Goal: Information Seeking & Learning: Find specific fact

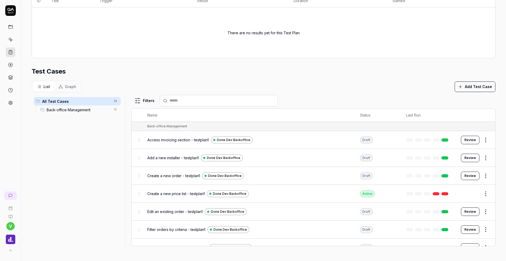
click at [485, 140] on html "**********" at bounding box center [253, 130] width 506 height 261
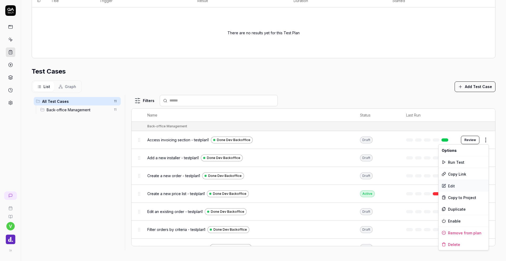
click at [463, 189] on div "Edit" at bounding box center [464, 186] width 50 height 12
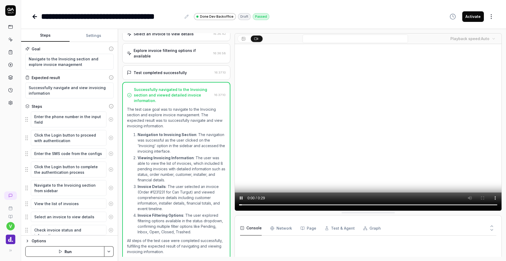
scroll to position [151, 0]
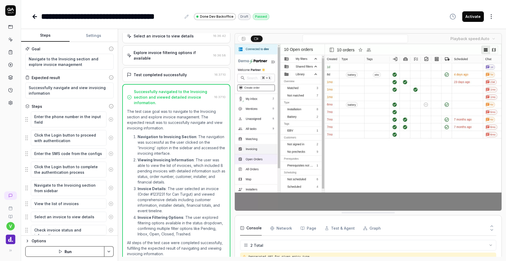
click at [474, 16] on button "Activate" at bounding box center [474, 16] width 22 height 11
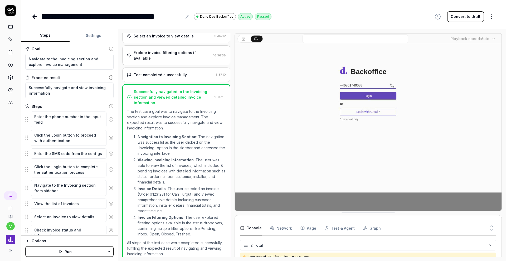
click at [34, 18] on icon at bounding box center [34, 17] width 2 height 4
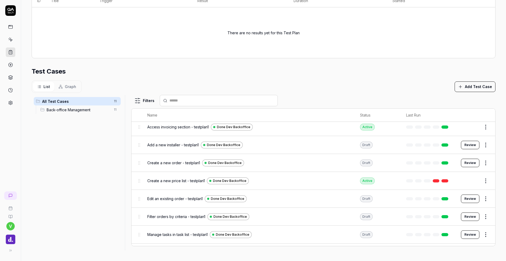
scroll to position [127, 0]
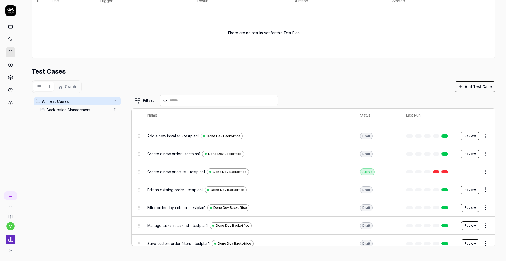
click at [483, 138] on html "**********" at bounding box center [253, 130] width 506 height 261
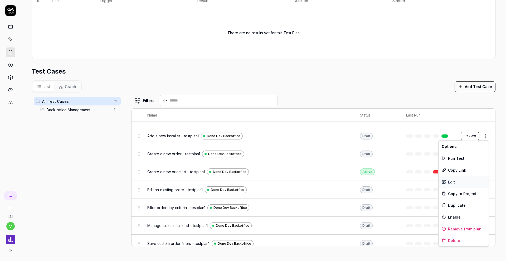
click at [454, 185] on div "Edit" at bounding box center [464, 182] width 50 height 12
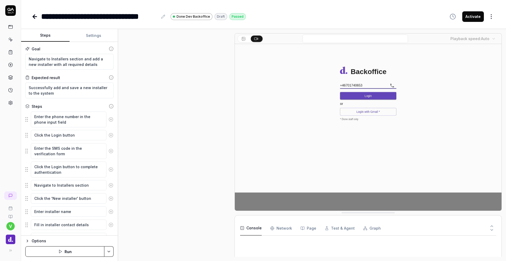
click at [477, 18] on button "Activate" at bounding box center [474, 16] width 22 height 11
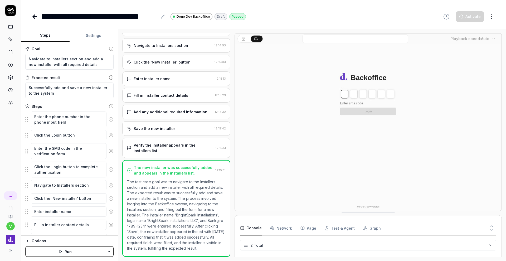
scroll to position [186, 0]
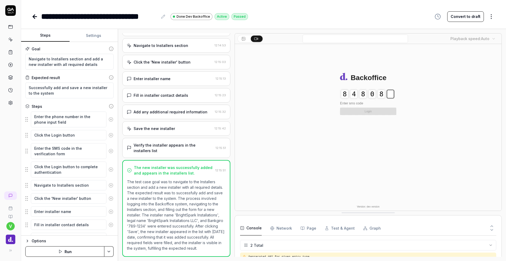
click at [32, 15] on icon at bounding box center [35, 16] width 6 height 6
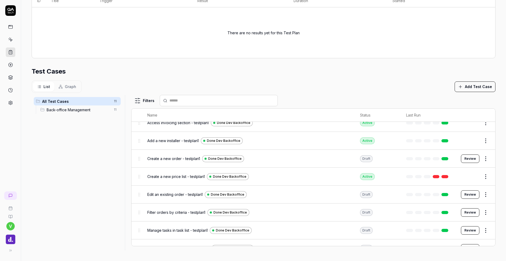
scroll to position [127, 0]
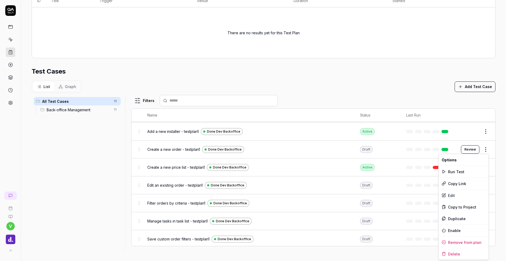
click at [486, 149] on html "**********" at bounding box center [253, 130] width 506 height 261
click at [453, 199] on div "Edit" at bounding box center [464, 196] width 50 height 12
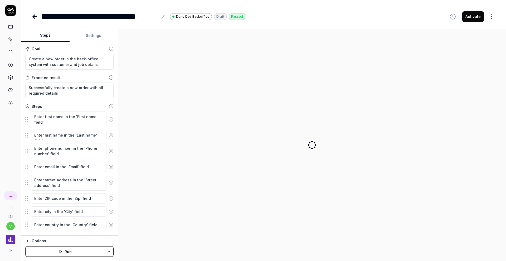
click at [473, 18] on button "Activate" at bounding box center [474, 16] width 22 height 11
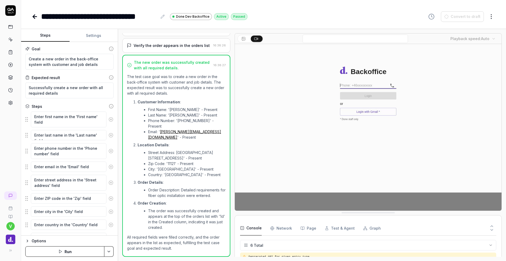
scroll to position [38, 0]
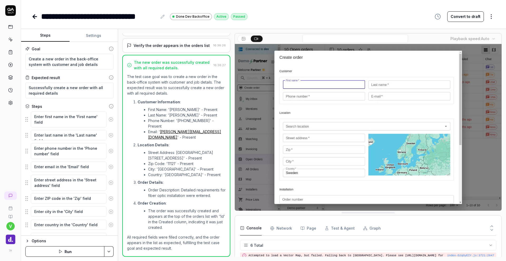
click at [31, 16] on div "**********" at bounding box center [263, 11] width 485 height 22
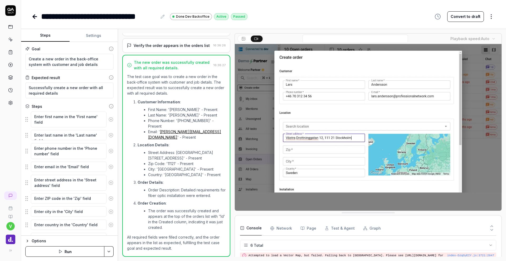
click at [34, 17] on icon at bounding box center [35, 17] width 4 height 0
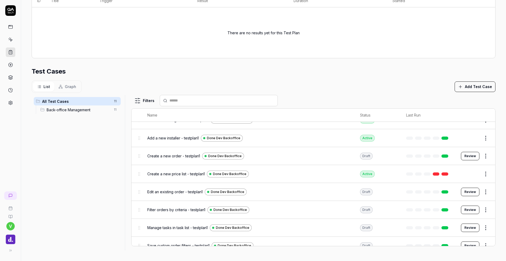
scroll to position [127, 0]
click at [486, 157] on html "**********" at bounding box center [253, 130] width 506 height 261
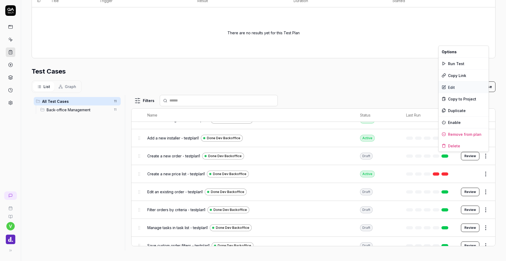
click at [464, 86] on div "Edit" at bounding box center [464, 87] width 50 height 12
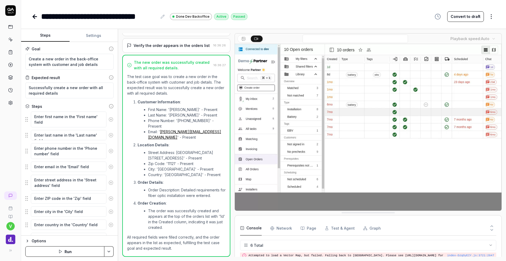
click at [32, 18] on icon at bounding box center [35, 16] width 6 height 6
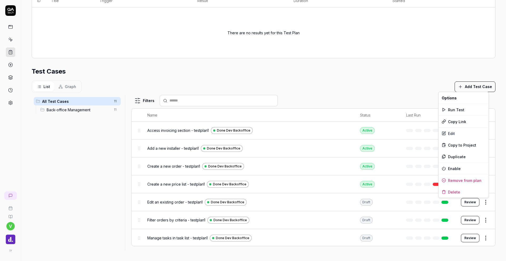
click at [486, 203] on html "**********" at bounding box center [253, 130] width 506 height 261
click at [453, 133] on div "Edit" at bounding box center [464, 134] width 50 height 12
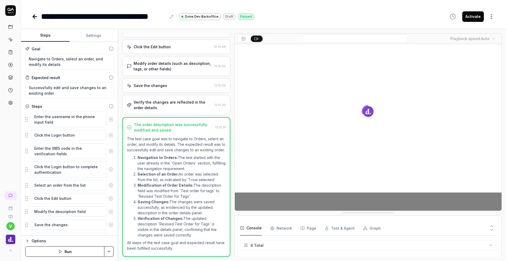
click at [474, 19] on button "Activate" at bounding box center [474, 16] width 22 height 11
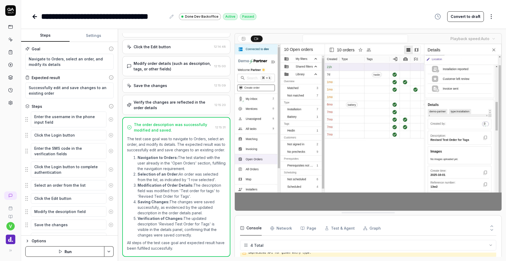
click at [32, 15] on icon at bounding box center [35, 16] width 6 height 6
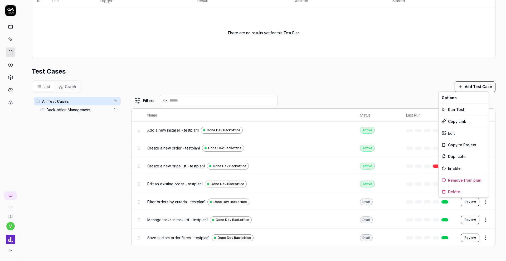
click at [487, 205] on html "**********" at bounding box center [253, 130] width 506 height 261
click at [453, 136] on div "Edit" at bounding box center [464, 133] width 50 height 12
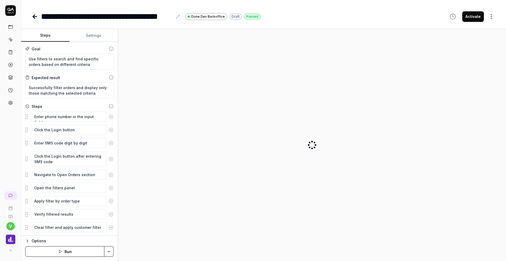
click at [470, 16] on button "Activate" at bounding box center [474, 16] width 22 height 11
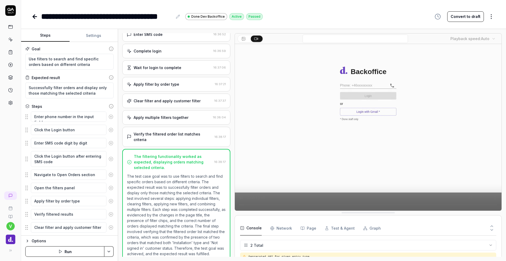
click at [37, 14] on icon at bounding box center [35, 16] width 6 height 6
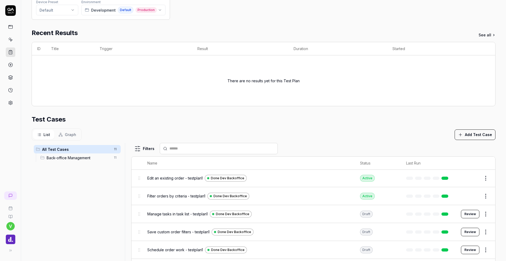
click at [488, 210] on body "**********" at bounding box center [253, 130] width 506 height 261
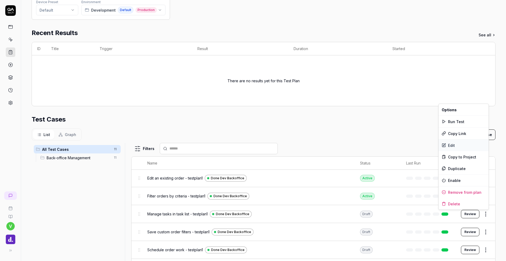
click at [454, 144] on div "Edit" at bounding box center [464, 146] width 50 height 12
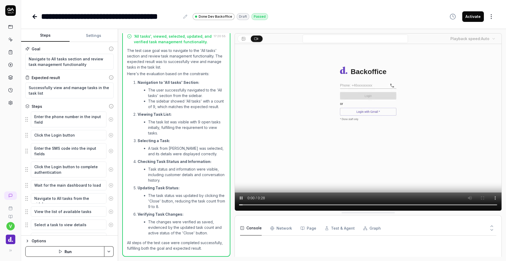
click at [473, 20] on button "Activate" at bounding box center [474, 16] width 22 height 11
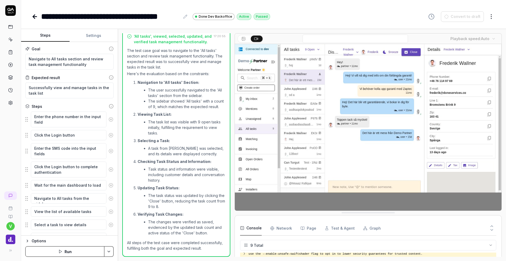
click at [34, 17] on icon at bounding box center [34, 17] width 2 height 4
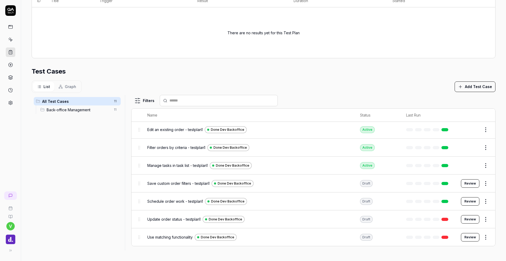
click at [489, 183] on html "**********" at bounding box center [253, 130] width 506 height 261
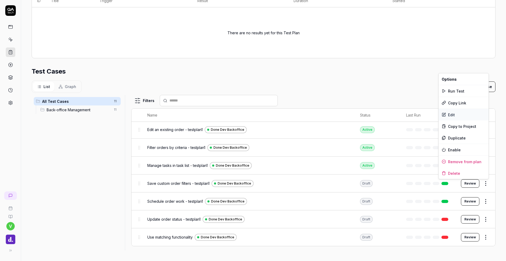
click at [457, 117] on div "Edit" at bounding box center [464, 115] width 50 height 12
click at [486, 186] on html "**********" at bounding box center [253, 130] width 506 height 261
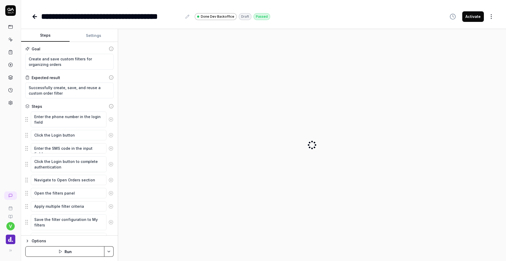
click at [475, 10] on div "**********" at bounding box center [263, 11] width 485 height 22
click at [475, 15] on button "Activate" at bounding box center [474, 16] width 22 height 11
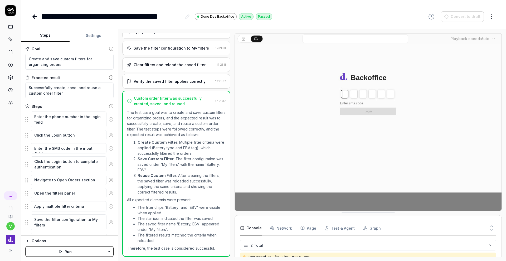
click at [32, 17] on icon at bounding box center [35, 16] width 6 height 6
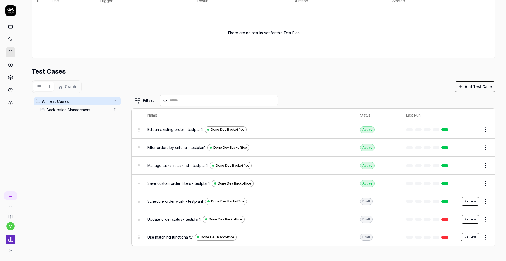
click at [486, 200] on html "**********" at bounding box center [253, 130] width 506 height 261
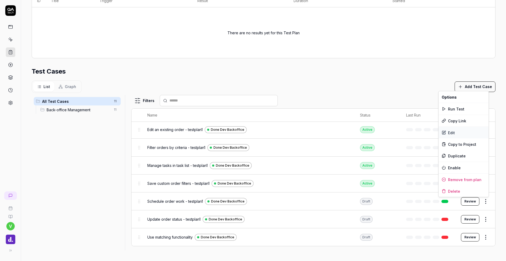
click at [463, 133] on div "Edit" at bounding box center [464, 133] width 50 height 12
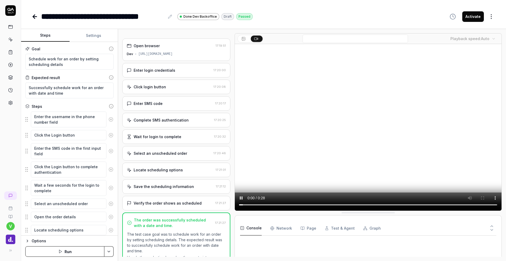
click at [473, 17] on button "Activate" at bounding box center [474, 16] width 22 height 11
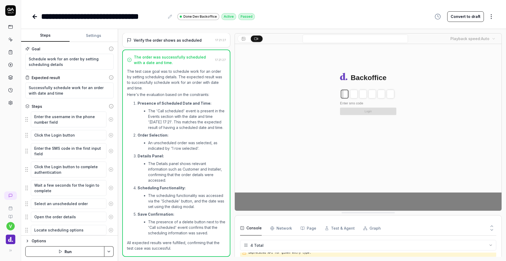
click at [33, 18] on icon at bounding box center [35, 16] width 6 height 6
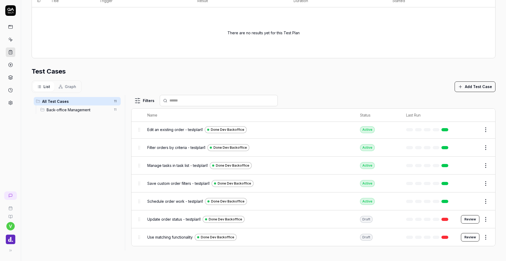
click at [486, 218] on html "**********" at bounding box center [253, 130] width 506 height 261
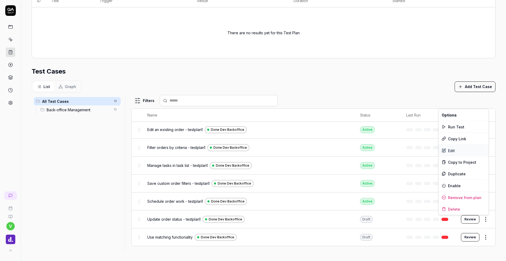
click at [458, 148] on div "Edit" at bounding box center [464, 151] width 50 height 12
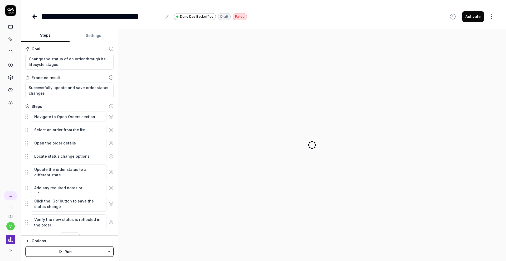
click at [475, 18] on button "Activate" at bounding box center [474, 16] width 22 height 11
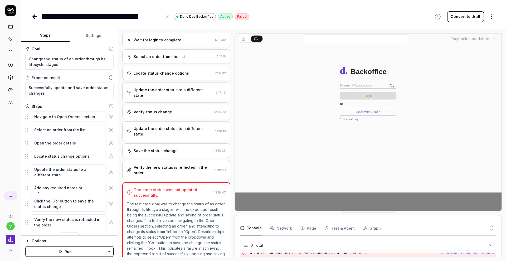
click at [36, 17] on icon at bounding box center [35, 17] width 4 height 0
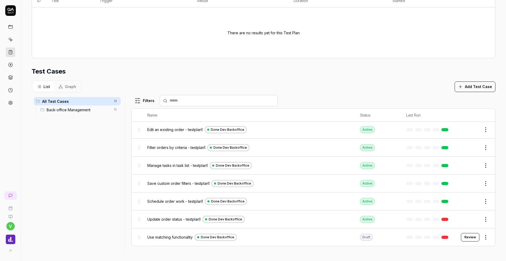
click at [489, 238] on html "**********" at bounding box center [253, 130] width 506 height 261
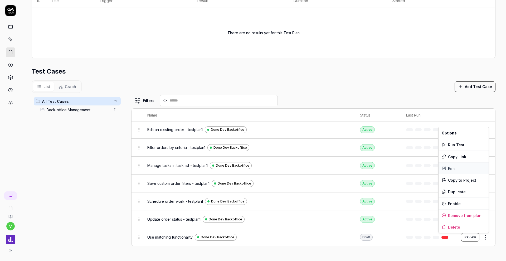
click at [463, 168] on div "Edit" at bounding box center [464, 169] width 50 height 12
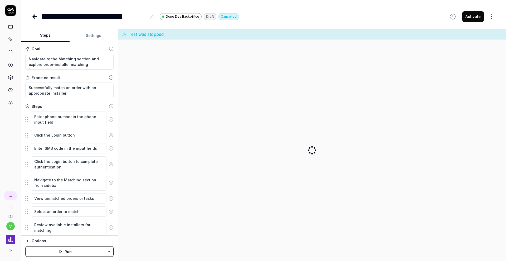
click at [471, 18] on button "Activate" at bounding box center [474, 16] width 22 height 11
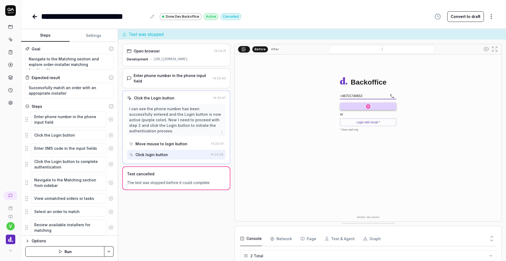
click at [36, 17] on icon at bounding box center [35, 17] width 4 height 0
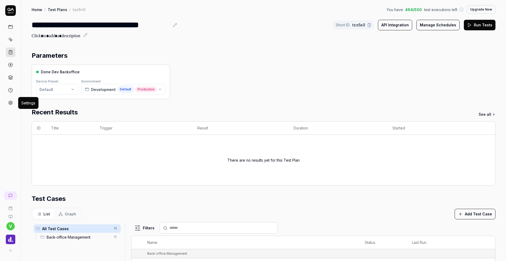
click at [12, 103] on icon at bounding box center [10, 102] width 5 height 5
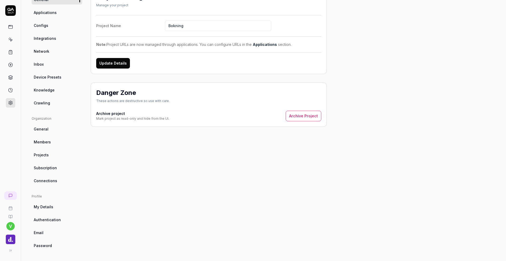
click at [42, 208] on span "My Details" at bounding box center [44, 207] width 20 height 6
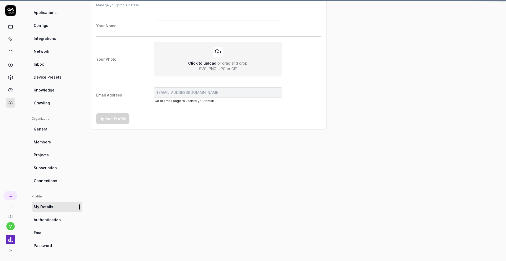
scroll to position [41, 0]
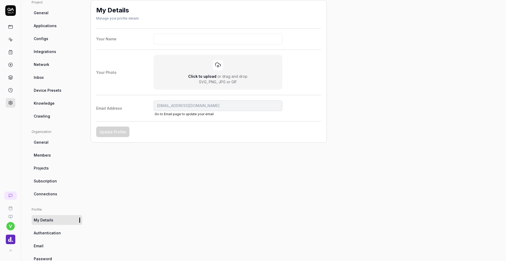
click at [44, 144] on span "General" at bounding box center [41, 143] width 15 height 6
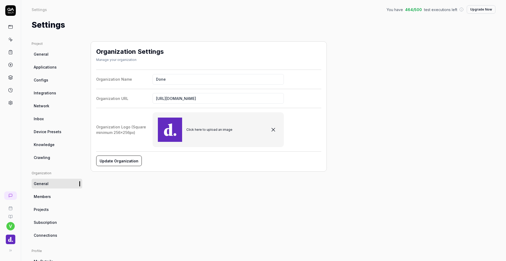
click at [49, 52] on link "General" at bounding box center [57, 54] width 51 height 10
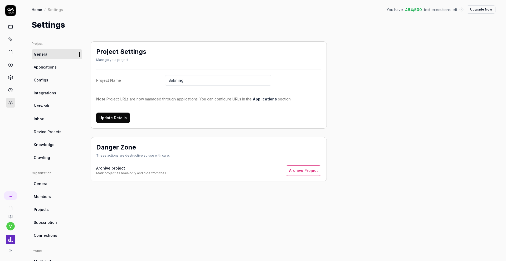
click at [54, 81] on link "Configs" at bounding box center [57, 80] width 51 height 10
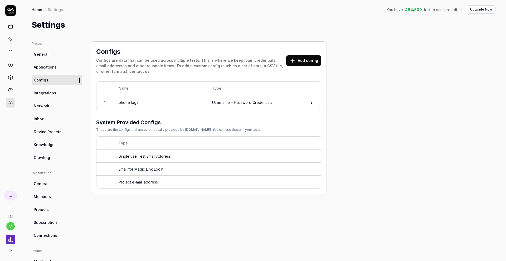
click at [11, 238] on img "button" at bounding box center [10, 239] width 9 height 9
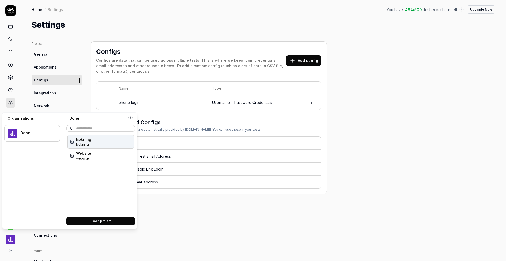
click at [30, 131] on div "Done" at bounding box center [37, 133] width 32 height 5
click at [40, 130] on div "Done" at bounding box center [31, 133] width 55 height 16
click at [189, 225] on div "Configs Configs are data that can be used across multiple tests. This is where …" at bounding box center [209, 173] width 236 height 264
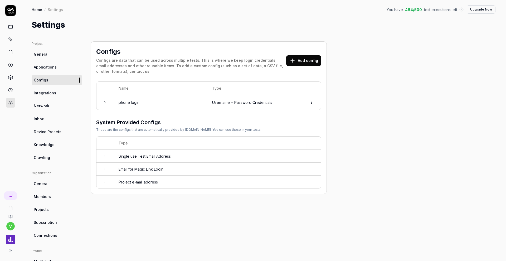
click at [126, 219] on div "Configs Configs are data that can be used across multiple tests. This is where …" at bounding box center [209, 173] width 236 height 264
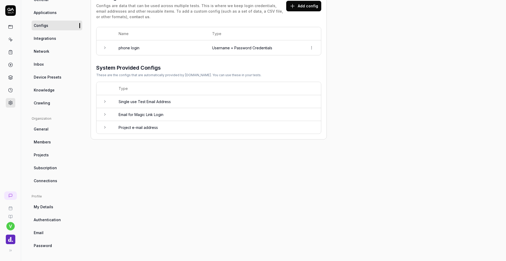
scroll to position [55, 0]
click at [46, 207] on span "My Details" at bounding box center [44, 207] width 20 height 6
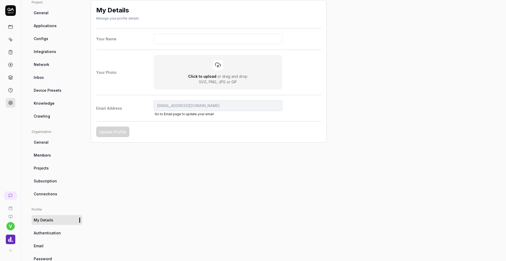
click at [46, 233] on span "Authentication" at bounding box center [47, 233] width 27 height 6
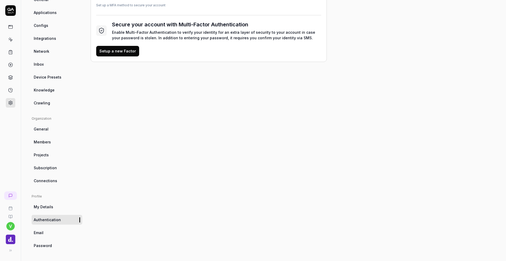
click at [44, 238] on ul "Profile My Details Authentication Email Password" at bounding box center [57, 222] width 51 height 56
click at [48, 244] on span "Password" at bounding box center [43, 246] width 18 height 6
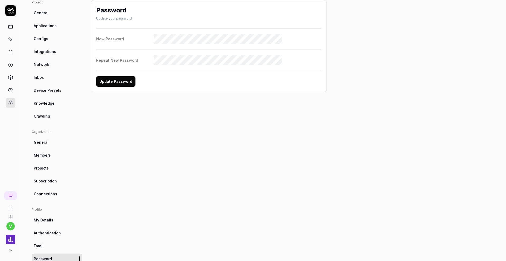
click at [43, 244] on span "Email" at bounding box center [39, 246] width 10 height 6
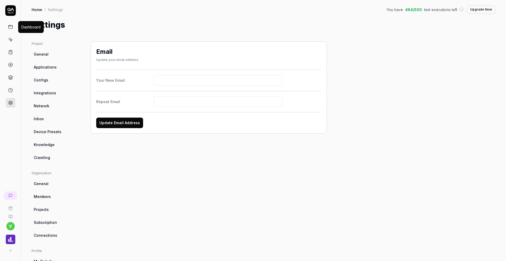
click at [8, 25] on icon at bounding box center [10, 27] width 5 height 5
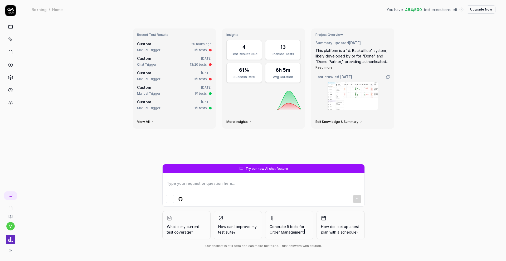
type textarea "*"
click at [9, 195] on icon at bounding box center [10, 196] width 4 height 4
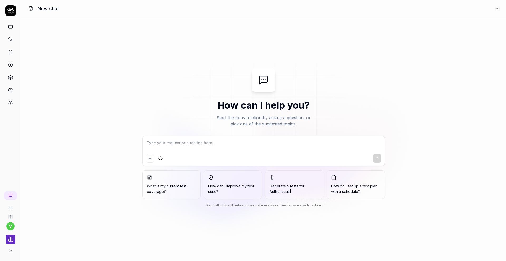
type textarea "*"
type textarea "W"
type textarea "*"
type textarea "Wh"
type textarea "*"
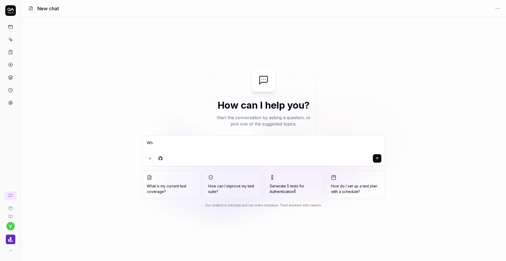
type textarea "Whr"
type textarea "*"
type textarea "Wh"
type textarea "*"
type textarea "Whe"
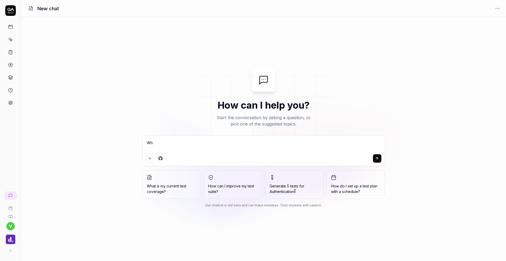
type textarea "*"
type textarea "Wher"
type textarea "*"
type textarea "Where"
type textarea "*"
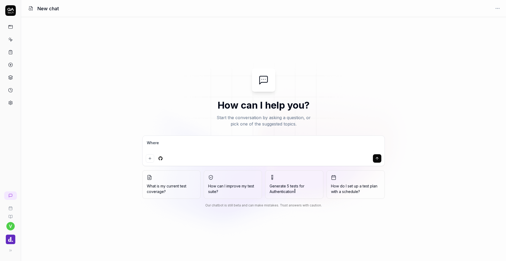
type textarea "Where"
type textarea "*"
type textarea "Where d"
type textarea "*"
type textarea "Where do"
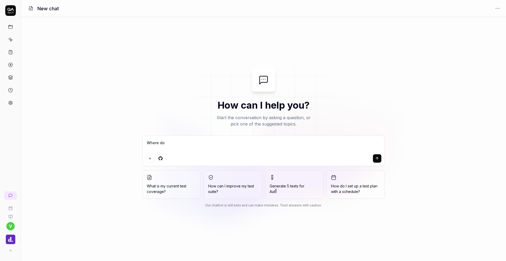
type textarea "*"
type textarea "Where do"
type textarea "*"
type textarea "Where do i"
type textarea "*"
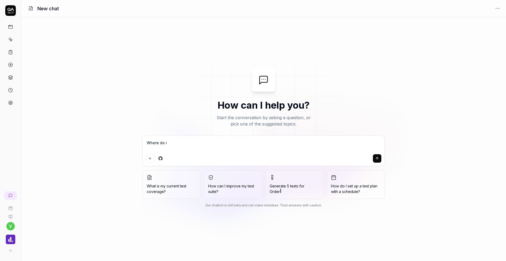
type textarea "Where do I"
type textarea "*"
type textarea "Where do I"
type textarea "*"
type textarea "Where do I"
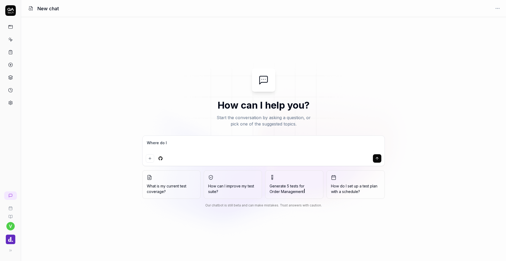
type textarea "*"
type textarea "Where do I f"
type textarea "*"
type textarea "Where do I fi"
type textarea "*"
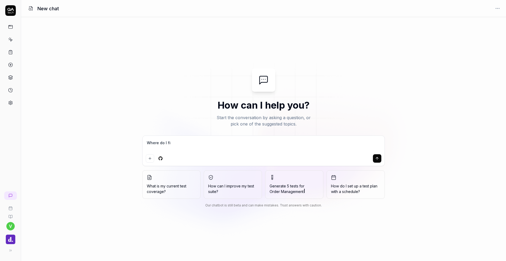
type textarea "Where do I fin"
type textarea "*"
type textarea "Where do I find"
type textarea "*"
type textarea "Where do I find"
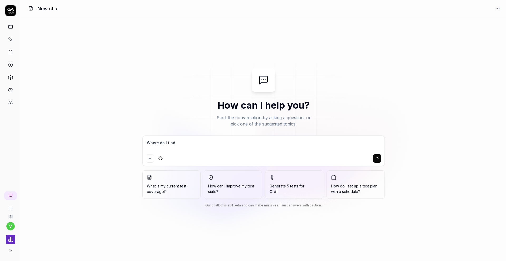
type textarea "*"
type textarea "Where do I find m"
type textarea "*"
type textarea "Where do I find my"
type textarea "*"
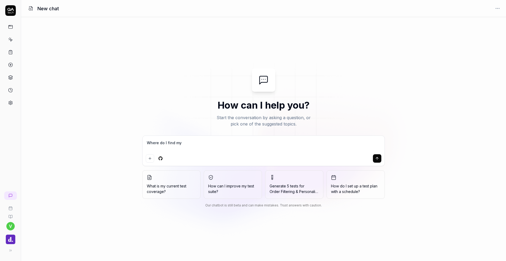
type textarea "Where do I find my"
type textarea "*"
type textarea "Where do I find my q"
type textarea "*"
type textarea "Where do I find my qa"
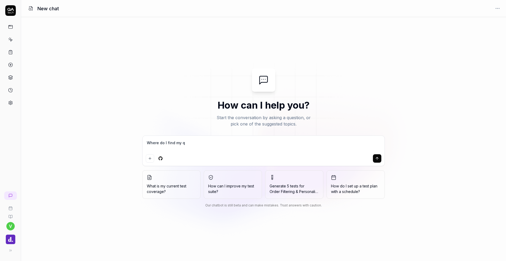
type textarea "*"
type textarea "Where do I find my qa"
type textarea "*"
type textarea "Where do I find my qa t"
type textarea "*"
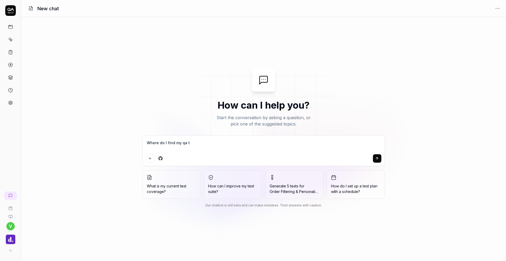
type textarea "Where do I find my qa te"
type textarea "*"
type textarea "Where do I find my qa tec"
type textarea "*"
type textarea "Where do I find my qa tech"
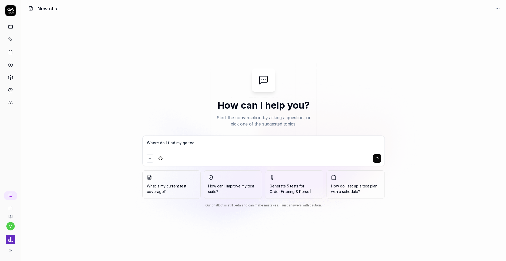
type textarea "*"
type textarea "Where do I find my qa tech"
type textarea "*"
type textarea "Where do I find my qa tech a"
type textarea "*"
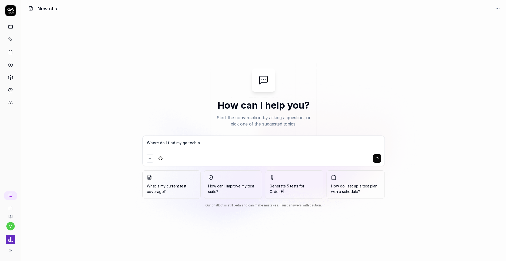
type textarea "Where do I find my qa tech ap"
type textarea "*"
type textarea "Where do I find my qa tech api"
type textarea "*"
type textarea "Where do I find my qa tech api"
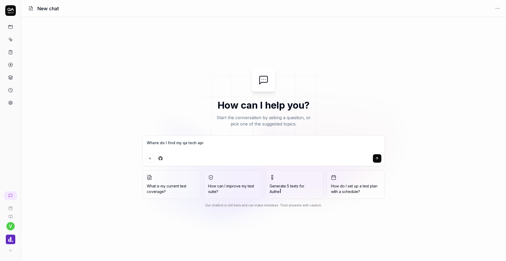
type textarea "*"
type textarea "Where do I find my qa tech api t"
type textarea "*"
type textarea "Where do I find my qa tech api to"
type textarea "*"
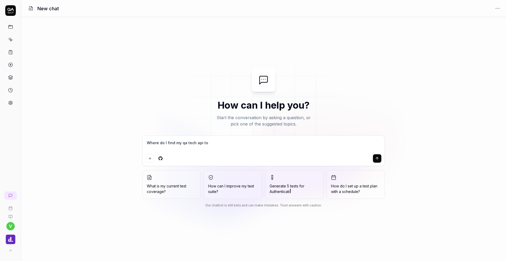
type textarea "Where do I find my qa tech api tok"
type textarea "*"
type textarea "Where do I find my qa tech api toka"
type textarea "*"
type textarea "Where do I find my qa tech api tokan"
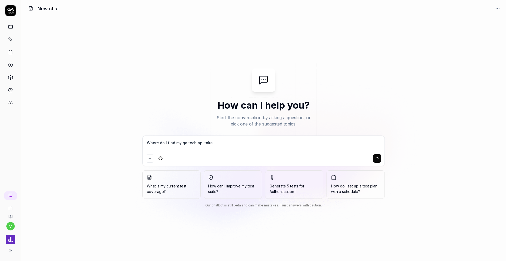
type textarea "*"
type textarea "Where do I find my qa tech api toka"
type textarea "*"
type textarea "Where do I find my qa tech api tok"
type textarea "*"
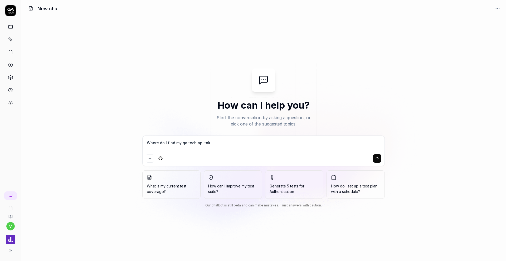
type textarea "Where do I find my qa tech api toke"
type textarea "*"
type textarea "Where do I find my qa tech api token"
type textarea "*"
type textarea "Where do I find my qa tech api token"
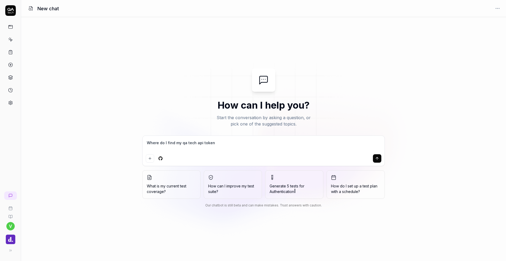
type textarea "*"
type textarea "Where do I find my qa tech api token a"
type textarea "*"
type textarea "Where do I find my qa tech api token an"
type textarea "*"
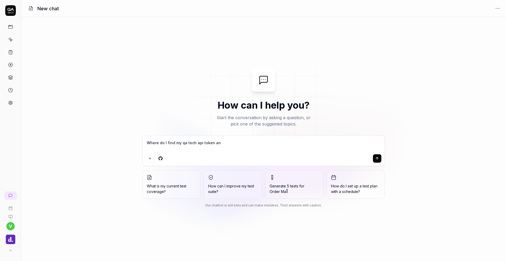
type textarea "Where do I find my qa tech api token and"
type textarea "*"
type textarea "Where do I find my qa tech api token and"
type textarea "*"
type textarea "Where do I find my qa tech api token and p"
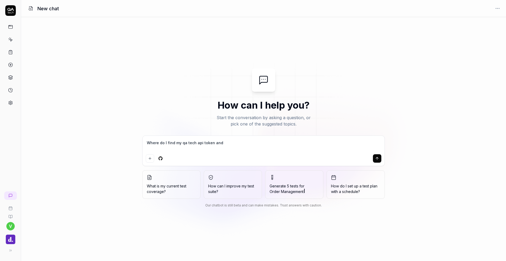
type textarea "*"
type textarea "Where do I find my qa tech api token and pr"
type textarea "*"
type textarea "Where do I find my qa tech api token and pro"
type textarea "*"
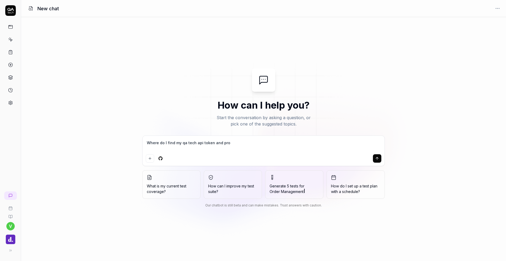
type textarea "Where do I find my qa tech api token and proj"
type textarea "*"
type textarea "Where do I find my qa tech api token and proje"
type textarea "*"
type textarea "Where do I find my qa tech api token and projec"
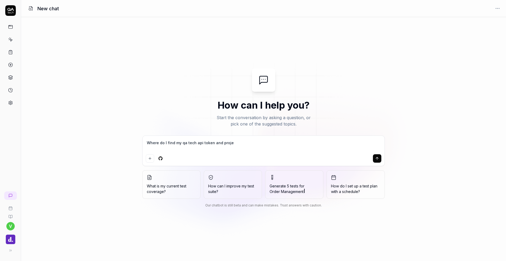
type textarea "*"
type textarea "Where do I find my qa tech api token and project"
type textarea "*"
type textarea "Where do I find my qa tech api token and project"
type textarea "*"
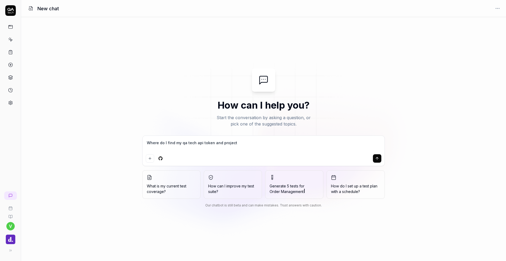
type textarea "Where do I find my qa tech api token and project i"
type textarea "*"
type textarea "Where do I find my qa tech api token and project id"
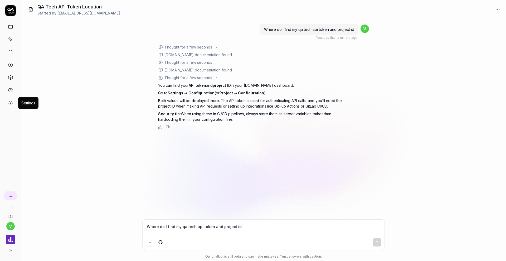
click at [9, 101] on icon at bounding box center [10, 102] width 5 height 5
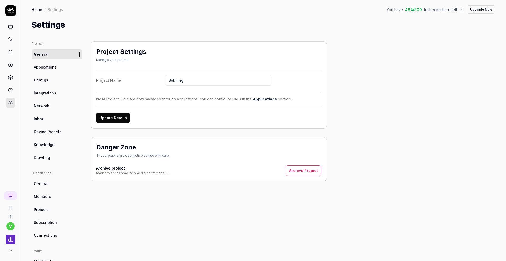
click at [47, 79] on span "Configs" at bounding box center [41, 80] width 15 height 6
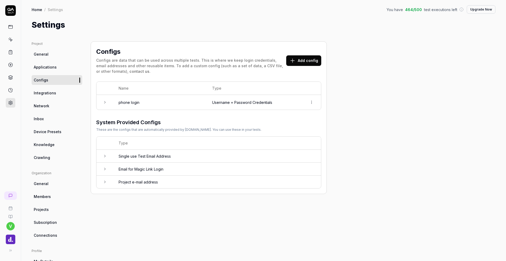
click at [106, 102] on icon at bounding box center [105, 102] width 4 height 4
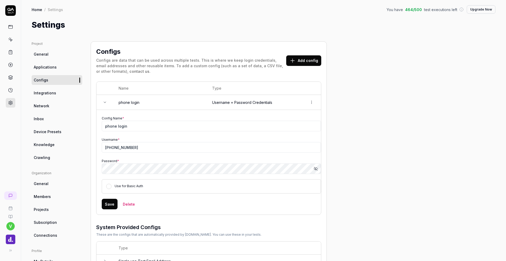
click at [106, 102] on icon at bounding box center [105, 102] width 4 height 4
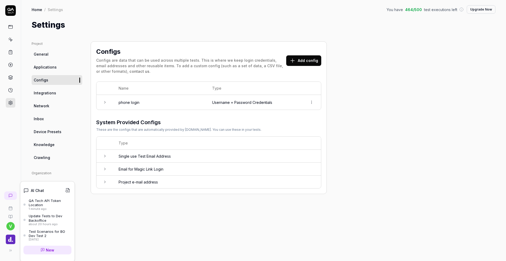
click at [46, 201] on div "QA Tech API Token Location" at bounding box center [50, 203] width 43 height 9
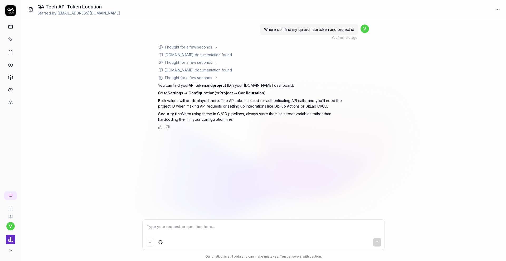
click at [10, 24] on link at bounding box center [10, 26] width 9 height 9
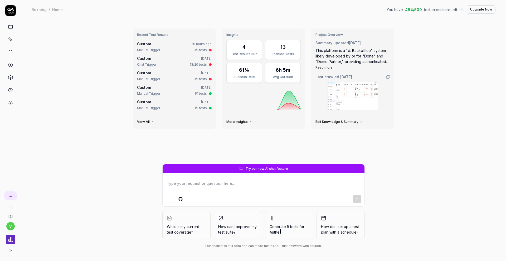
click at [338, 34] on h3 "Project Overview" at bounding box center [353, 35] width 75 height 4
click at [349, 122] on link "Edit Knowledge & Summary" at bounding box center [339, 122] width 47 height 4
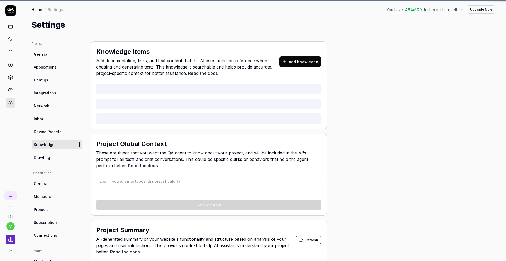
type textarea "*"
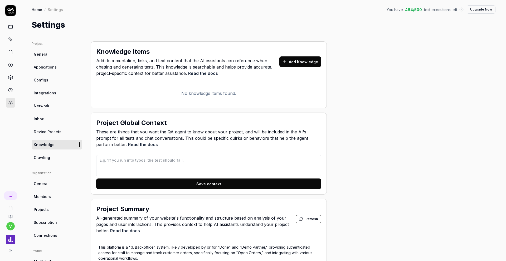
click at [43, 209] on span "Projects" at bounding box center [41, 210] width 15 height 6
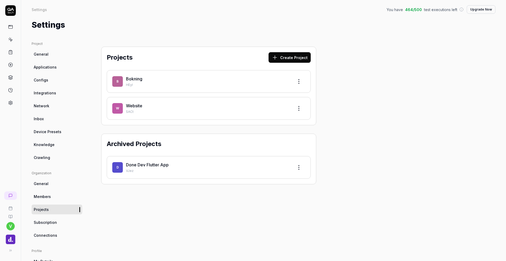
click at [154, 84] on p "HEyI" at bounding box center [208, 85] width 164 height 5
click at [299, 81] on html "v Settings You have 464 / 500 test executions left Upgrade Now Settings You hav…" at bounding box center [253, 130] width 506 height 261
click at [266, 106] on div "Edit" at bounding box center [279, 106] width 50 height 12
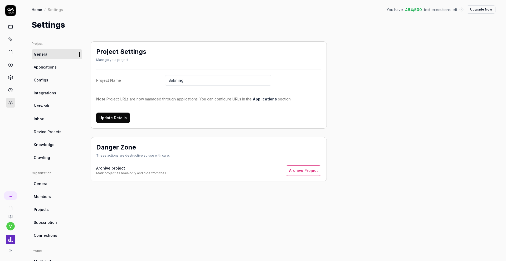
click at [47, 207] on span "Projects" at bounding box center [41, 210] width 15 height 6
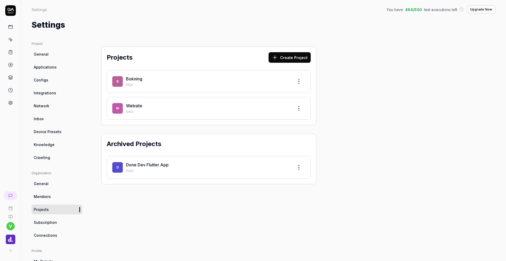
click at [115, 82] on span "B" at bounding box center [117, 81] width 11 height 11
click at [10, 41] on icon at bounding box center [10, 39] width 5 height 5
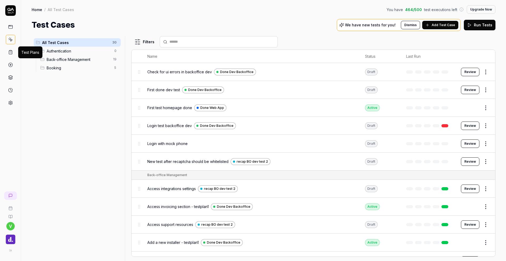
click at [10, 51] on rect at bounding box center [11, 50] width 2 height 1
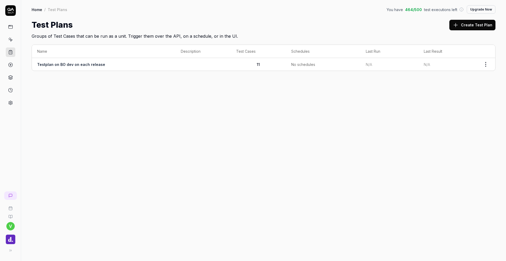
click at [140, 59] on td "Testplan on BO dev on each release" at bounding box center [104, 64] width 144 height 13
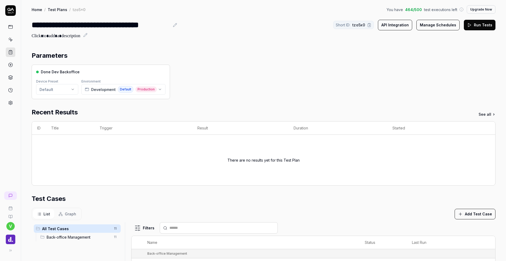
click at [393, 22] on button "API Integration" at bounding box center [395, 25] width 34 height 11
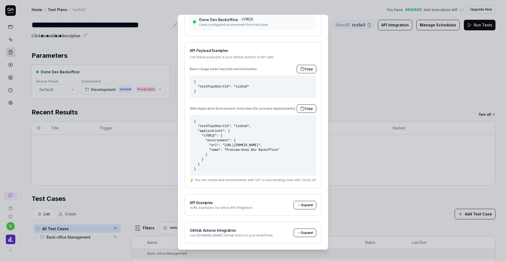
scroll to position [54, 0]
click at [301, 231] on icon at bounding box center [299, 233] width 4 height 4
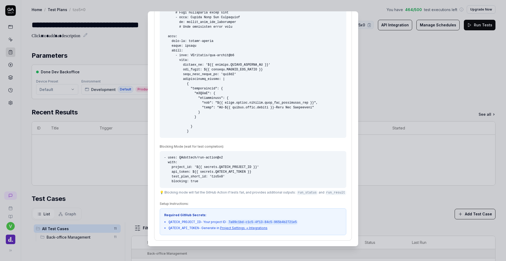
scroll to position [3, 0]
drag, startPoint x: 302, startPoint y: 221, endPoint x: 232, endPoint y: 223, distance: 69.9
click at [232, 223] on code "7a09c1bd-c1c5-4f13-84c5-965b4b2721e5" at bounding box center [263, 222] width 70 height 5
copy li "7a09c1bd-c1c5-4f13-84c5-965b4b2721e5"
click at [233, 228] on link "Project Settings → Integrations" at bounding box center [243, 228] width 47 height 4
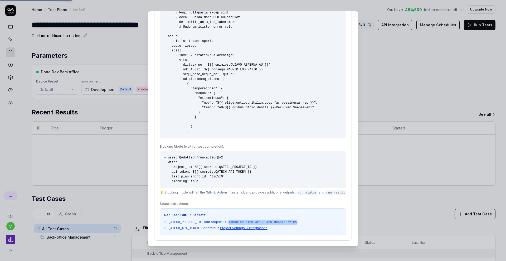
click at [249, 228] on link "Project Settings → Integrations" at bounding box center [243, 228] width 47 height 4
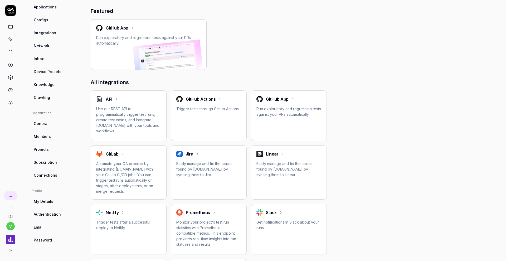
scroll to position [60, 0]
click at [230, 104] on div "GitHub Actions Trigger tests through Github Actions" at bounding box center [208, 104] width 65 height 16
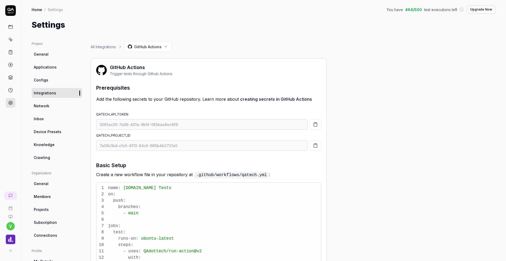
click at [314, 126] on icon "button" at bounding box center [315, 124] width 5 height 5
click at [9, 195] on icon at bounding box center [10, 196] width 4 height 4
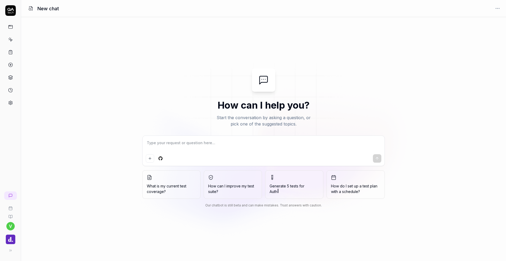
type textarea "*"
type textarea "I"
type textarea "*"
type textarea "Im"
type textarea "*"
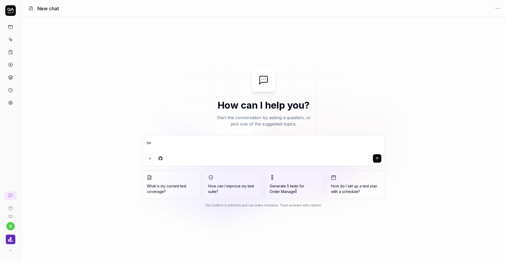
type textarea "Im"
type textarea "*"
type textarea "Im i"
type textarea "*"
type textarea "Im im"
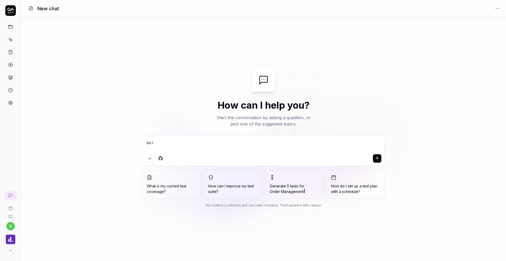
type textarea "*"
type textarea "Im imp"
type textarea "*"
type textarea "Im impl"
type textarea "*"
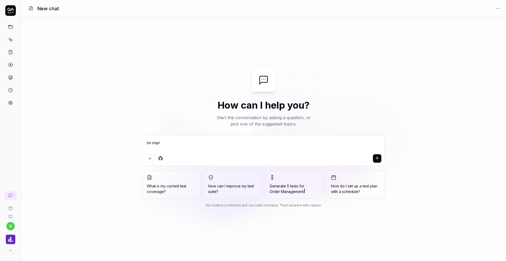
type textarea "Im imple"
type textarea "*"
type textarea "Im implem"
type textarea "*"
type textarea "Im impleme"
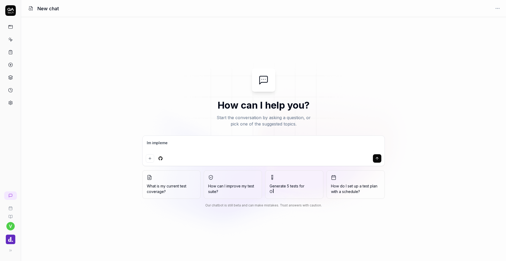
type textarea "*"
type textarea "Im implemen"
type textarea "*"
type textarea "Im implement"
type textarea "*"
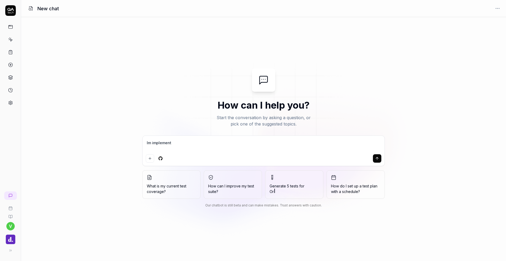
type textarea "Im implementi"
type textarea "*"
type textarea "Im implementin"
type textarea "*"
type textarea "Im implementing"
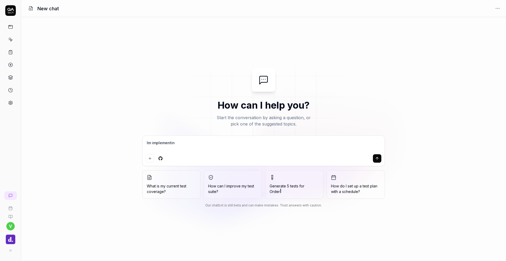
type textarea "*"
type textarea "Im implementing"
type textarea "*"
type textarea "Im implementing a"
type textarea "*"
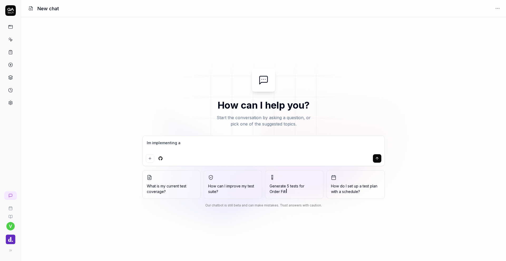
type textarea "Im implementing a"
type textarea "*"
type textarea "Im implementing a t"
type textarea "*"
type textarea "Im implementing a te"
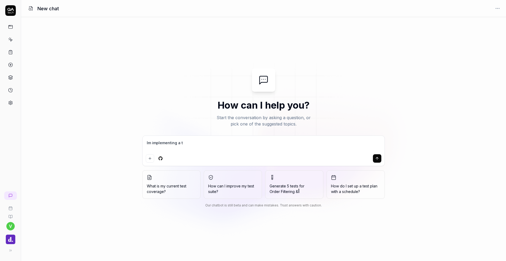
type textarea "*"
type textarea "Im implementing a tes"
type textarea "*"
type textarea "Im implementing a test"
type textarea "*"
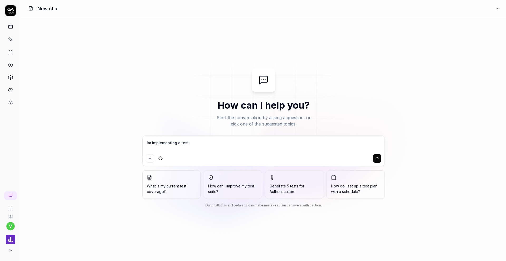
type textarea "Im implementing a testp"
type textarea "*"
type textarea "Im implementing a testpl"
type textarea "*"
type textarea "Im implementing a testpla"
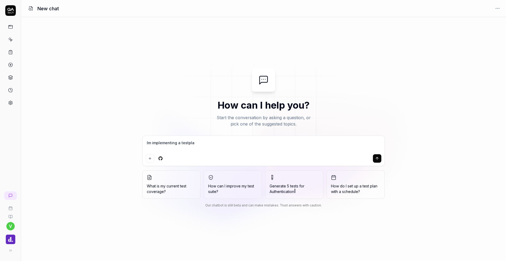
type textarea "*"
type textarea "Im implementing a testplan"
type textarea "*"
type textarea "Im implementing a testplan"
type textarea "*"
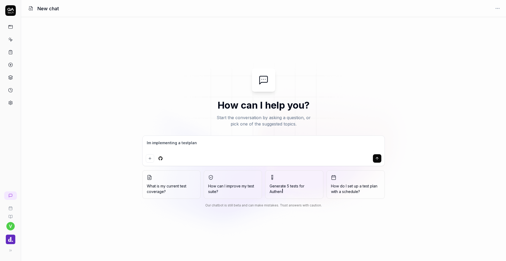
type textarea "Im implementing a testplan t"
type textarea "*"
type textarea "Im implementing a testplan to"
type textarea "*"
type textarea "Im implementing a testplan to"
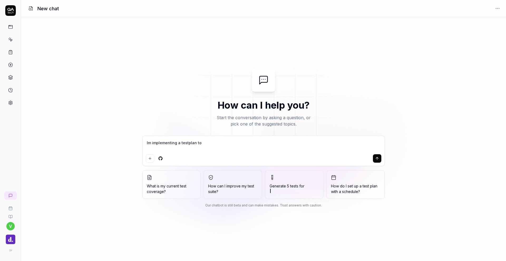
type textarea "*"
type textarea "Im implementing a testplan to r"
type textarea "*"
type textarea "Im implementing a testplan to ru"
type textarea "*"
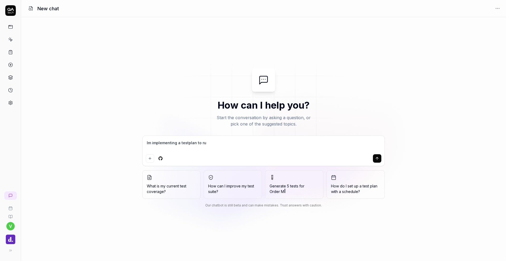
type textarea "Im implementing a testplan to run"
type textarea "*"
type textarea "Im implementing a testplan to run"
type textarea "*"
type textarea "Im implementing a testplan to run o"
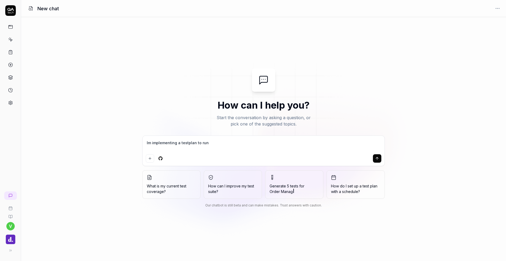
type textarea "*"
type textarea "Im implementing a testplan to run o"
type textarea "*"
type textarea "Im implementing a testplan to run o"
type textarea "*"
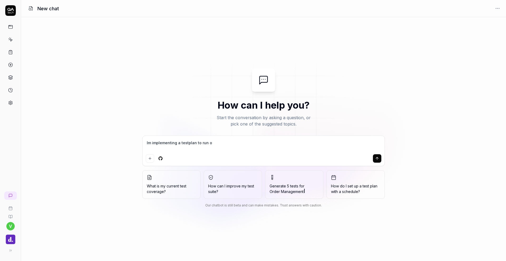
type textarea "Im implementing a testplan to run on"
type textarea "*"
type textarea "Im implementing a testplan to run on"
type textarea "*"
type textarea "Im implementing a testplan to run on e"
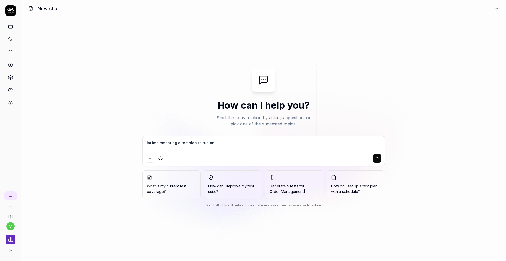
type textarea "*"
type textarea "Im implementing a testplan to run on ev"
type textarea "*"
type textarea "Im implementing a testplan to run on eve"
type textarea "*"
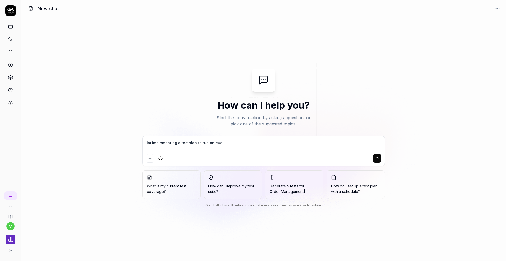
type textarea "Im implementing a testplan to run on ever"
type textarea "*"
type textarea "Im implementing a testplan to run on every"
type textarea "*"
type textarea "Im implementing a testplan to run on every"
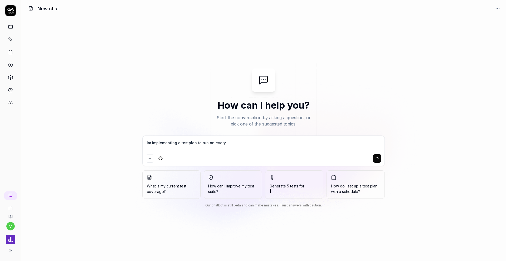
type textarea "*"
type textarea "Im implementing a testplan to run on every r"
type textarea "*"
type textarea "Im implementing a testplan to run on every re"
type textarea "*"
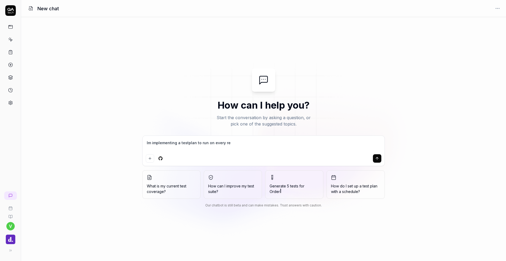
type textarea "Im implementing a testplan to run on every rel"
type textarea "*"
type textarea "Im implementing a testplan to run on every rele"
type textarea "*"
type textarea "Im implementing a testplan to run on every relea"
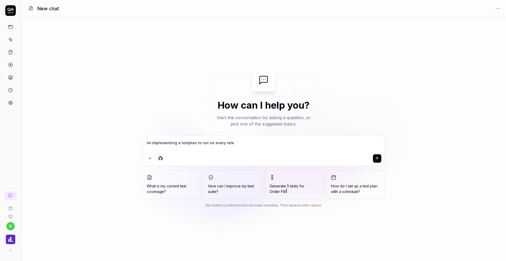
type textarea "*"
type textarea "Im implementing a testplan to run on every releas"
type textarea "*"
type textarea "Im implementing a testplan to run on every release"
type textarea "*"
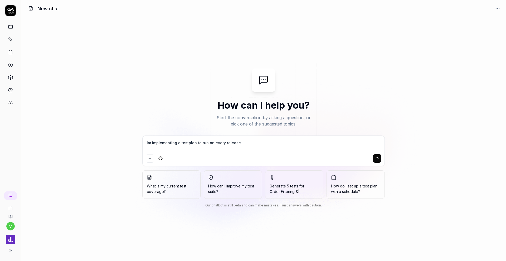
type textarea "Im implementing a testplan to run on every release"
type textarea "*"
type textarea "Im implementing a testplan to run on every release t"
type textarea "*"
type textarea "Im implementing a testplan to run on every release th"
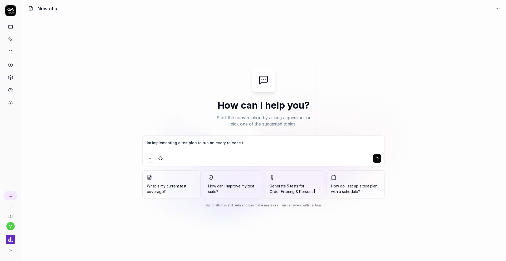
type textarea "*"
type textarea "Im implementing a testplan to run on every release tho"
type textarea "*"
type textarea "Im implementing a testplan to run on every release thor"
type textarea "*"
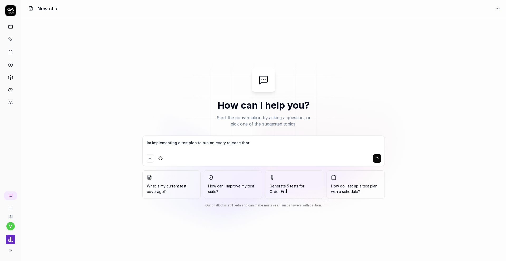
type textarea "Im implementing a testplan to run on every release thoru"
type textarea "*"
type textarea "Im implementing a testplan to run on every release thorug"
type textarea "*"
type textarea "Im implementing a testplan to run on every release thorugh"
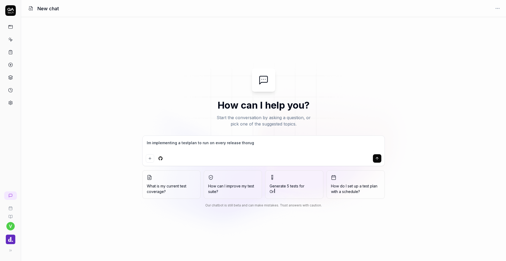
type textarea "*"
type textarea "Im implementing a testplan to run on every release thorught"
type textarea "*"
type textarea "Im implementing a testplan to run on every release thought"
type textarea "*"
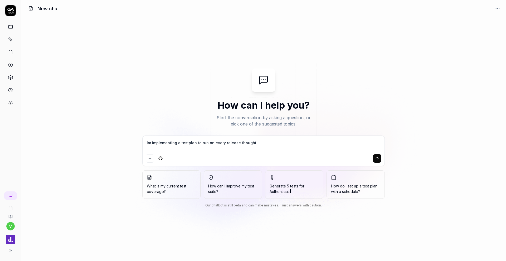
type textarea "Im implementing a testplan to run on every release thought g"
type textarea "*"
type textarea "Im implementing a testplan to run on every release thought gi"
type textarea "*"
type textarea "Im implementing a testplan to run on every release thought git"
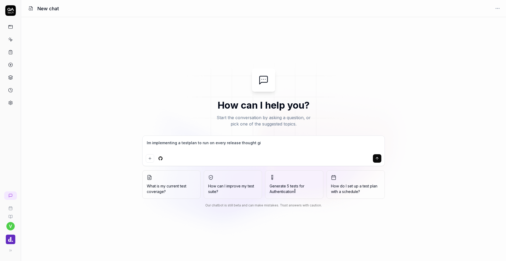
type textarea "*"
type textarea "Im implementing a testplan to run on every release thought gith"
type textarea "*"
type textarea "Im implementing a testplan to run on every release thought githu"
type textarea "*"
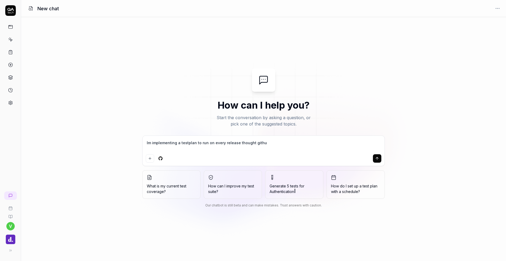
type textarea "Im implementing a testplan to run on every release thought github"
type textarea "*"
type textarea "Im implementing a testplan to run on every release thought GitHub"
type textarea "*"
type textarea "Im implementing a testplan to run on every release thought GitHub a"
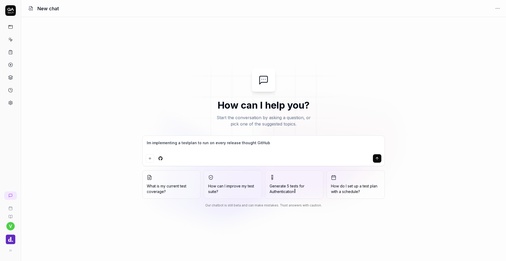
type textarea "*"
type textarea "Im implementing a testplan to run on every release thought GitHub ac"
type textarea "*"
type textarea "Im implementing a testplan to run on every release thought GitHub act"
type textarea "*"
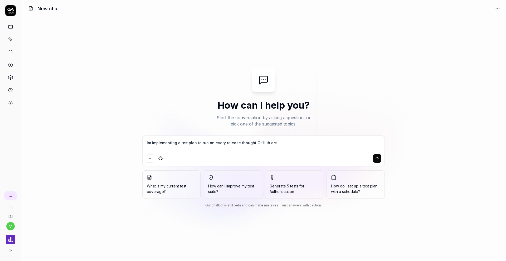
type textarea "Im implementing a testplan to run on every release thought GitHub acti"
type textarea "*"
type textarea "Im implementing a testplan to run on every release thought GitHub actio"
type textarea "*"
type textarea "Im implementing a testplan to run on every release thought GitHub action"
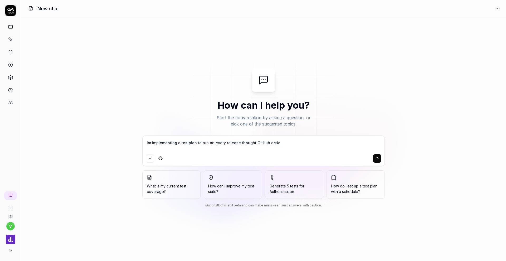
type textarea "*"
type textarea "Im implementing a testplan to run on every release thought GitHub actions"
type textarea "*"
type textarea "Im implementing a testplan to run on every release thought GitHub Actions."
type textarea "*"
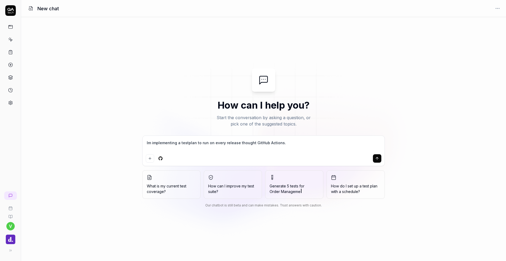
type textarea "Im implementing a testplan to run on every release thought GitHub Actions."
type textarea "*"
type textarea "Im implementing a testplan to run on every release thought GitHub Actions. I"
type textarea "*"
type textarea "Im implementing a testplan to run on every release thought GitHub Actions. Is"
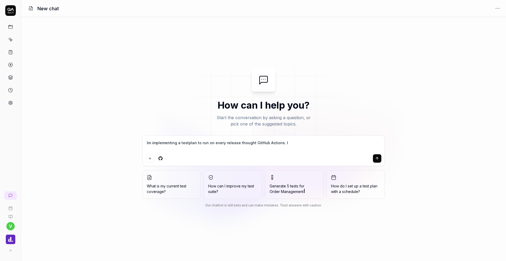
type textarea "*"
type textarea "Im implementing a testplan to run on every release thought GitHub Actions. Is"
type textarea "*"
type textarea "Im implementing a testplan to run on every release thought GitHub Actions. Is"
type textarea "*"
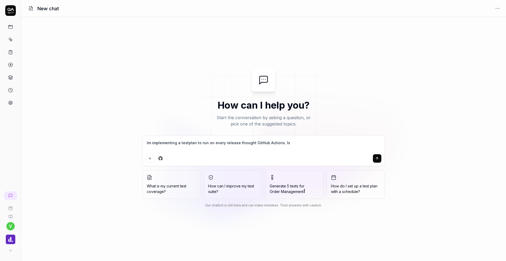
type textarea "Im implementing a testplan to run on every release thought GitHub Actions. I"
type textarea "*"
type textarea "Im implementing a testplan to run on every release thought GitHub Actions. Iv"
type textarea "*"
type textarea "Im implementing a testplan to run on every release thought GitHub Actions. Ive"
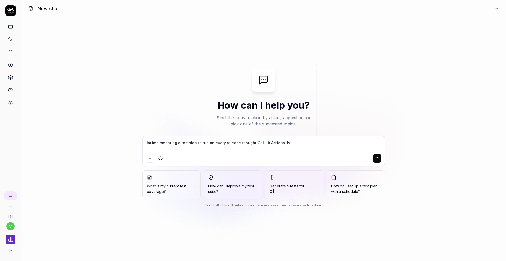
type textarea "*"
type textarea "Im implementing a testplan to run on every release thought GitHub Actions. Ive"
type textarea "*"
type textarea "Im implementing a testplan to run on every release thought GitHub Actions. Ive a"
type textarea "*"
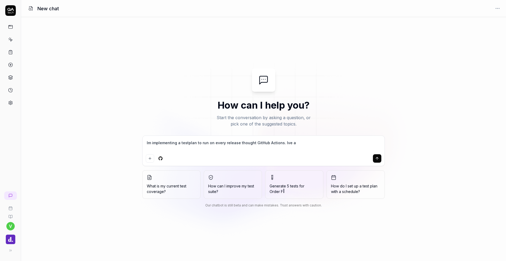
type textarea "Im implementing a testplan to run on every release thought GitHub Actions. Ive …"
type textarea "*"
type textarea "Im implementing a testplan to run on every release thought GitHub Actions. Ive …"
type textarea "*"
type textarea "Im implementing a testplan to run on every release thought GitHub Actions. Ive …"
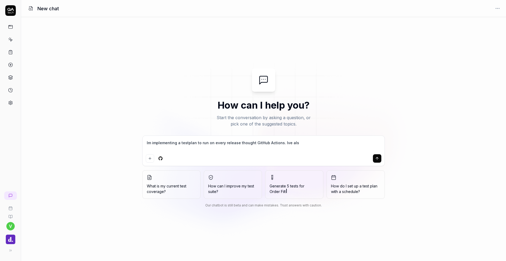
type textarea "*"
type textarea "Im implementing a testplan to run on every release thought GitHub Actions. Ive …"
type textarea "*"
type textarea "Im implementing a testplan to run on every release thought GitHub Actions. Ive …"
type textarea "*"
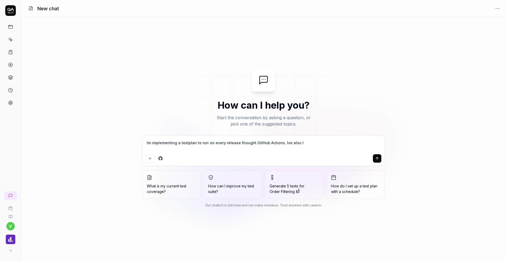
type textarea "Im implementing a testplan to run on every release thought GitHub Actions. Ive …"
type textarea "*"
type textarea "Im implementing a testplan to run on every release thought GitHub Actions. Ive …"
type textarea "*"
type textarea "Im implementing a testplan to run on every release thought GitHub Actions. Ive …"
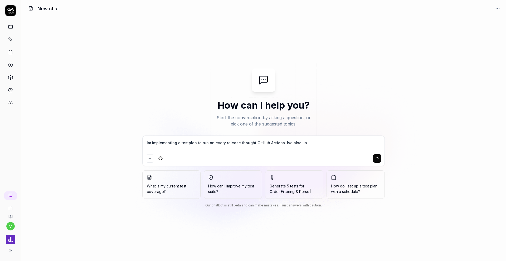
type textarea "*"
type textarea "Im implementing a testplan to run on every release thought GitHub Actions. Ive …"
type textarea "*"
type textarea "Im implementing a testplan to run on every release thought GitHub Actions. Ive …"
type textarea "*"
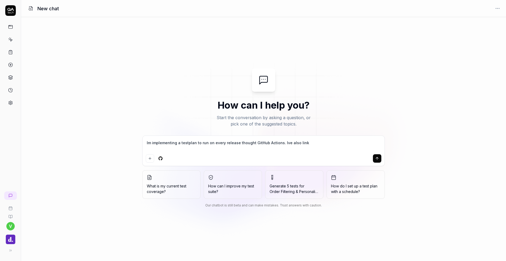
type textarea "Im implementing a testplan to run on every release thought GitHub Actions. Ive …"
type textarea "*"
type textarea "Im implementing a testplan to run on every release thought GitHub Actions. Ive …"
type textarea "*"
type textarea "Im implementing a testplan to run on every release thought GitHub Actions. Ive …"
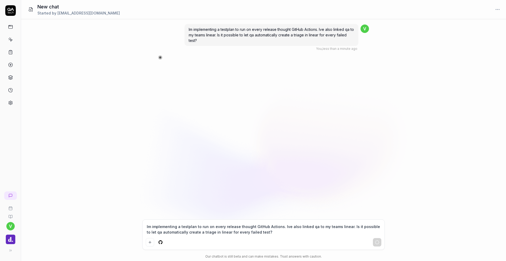
click at [101, 146] on div "Im implementing a testplan to run on every release thought GitHub Actions. Ive …" at bounding box center [263, 119] width 485 height 200
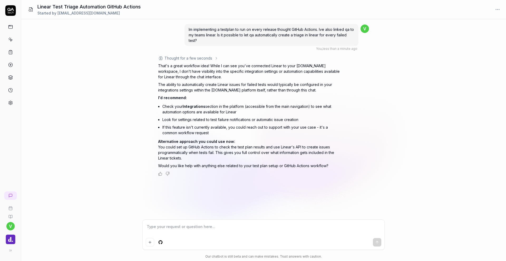
click at [12, 53] on icon at bounding box center [10, 53] width 3 height 4
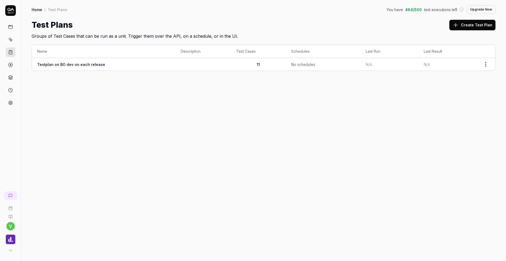
click at [185, 65] on td at bounding box center [203, 64] width 55 height 13
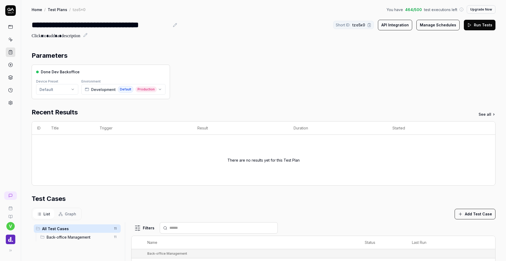
click at [443, 24] on button "Manage Schedules" at bounding box center [438, 25] width 43 height 11
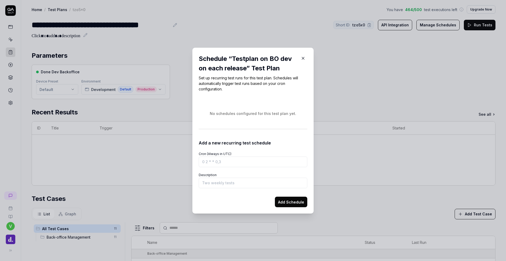
click at [305, 57] on icon "button" at bounding box center [303, 58] width 5 height 5
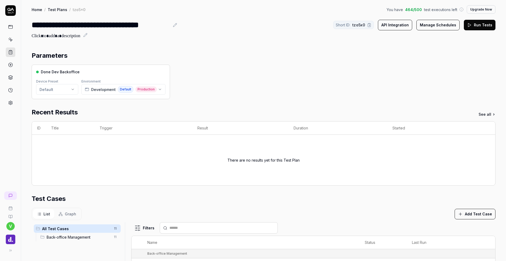
click at [401, 27] on button "API Integration" at bounding box center [395, 25] width 34 height 11
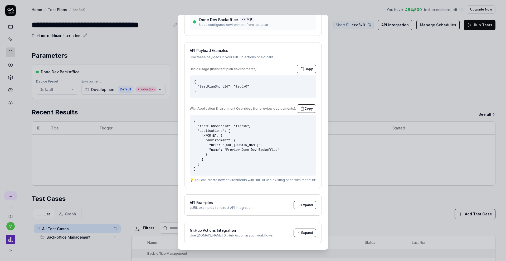
scroll to position [54, 0]
click at [313, 232] on span "Expand" at bounding box center [307, 232] width 12 height 5
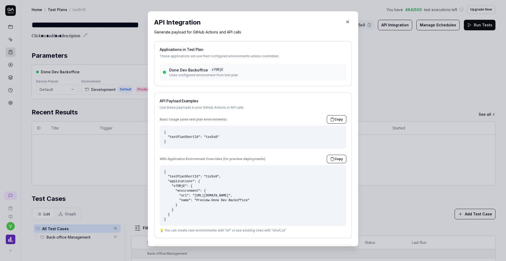
scroll to position [0, 0]
click at [345, 22] on icon "button" at bounding box center [347, 22] width 5 height 5
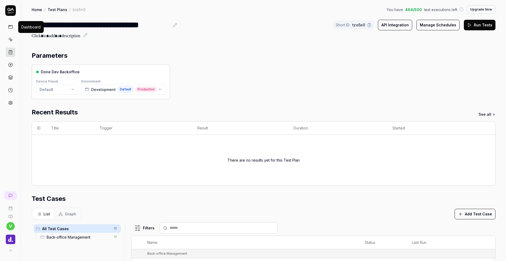
click at [11, 25] on icon at bounding box center [10, 27] width 5 height 5
